Goal: Understand process/instructions: Learn how to perform a task or action

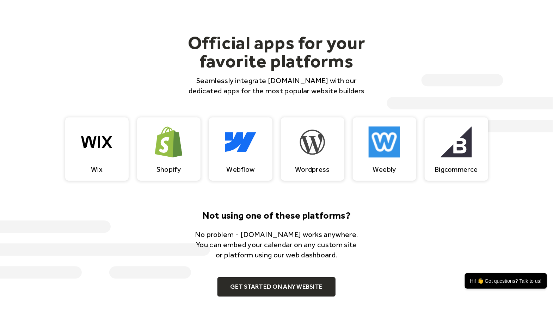
scroll to position [617, 0]
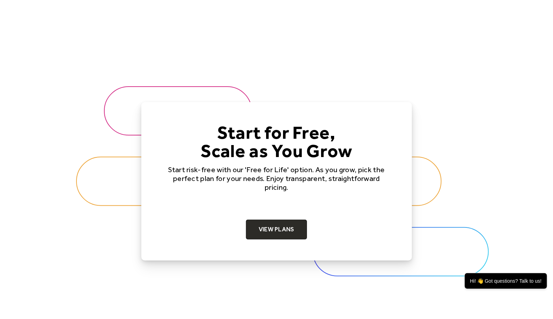
scroll to position [2348, 0]
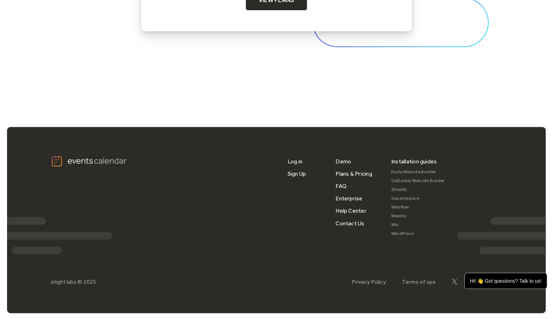
click at [402, 189] on link "Shopify" at bounding box center [418, 189] width 54 height 9
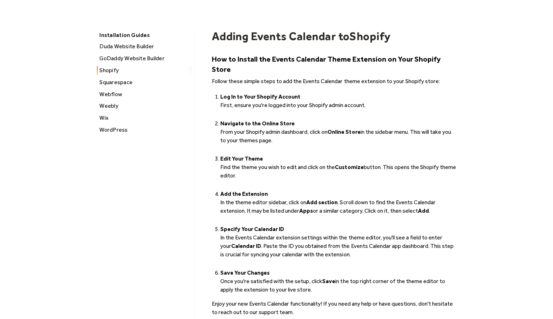
scroll to position [30, 0]
